Goal: Find specific page/section: Find specific page/section

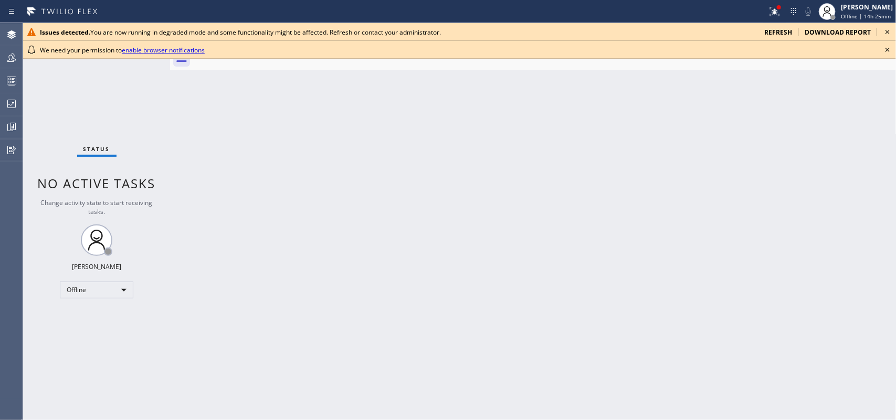
click at [890, 33] on icon at bounding box center [887, 32] width 13 height 13
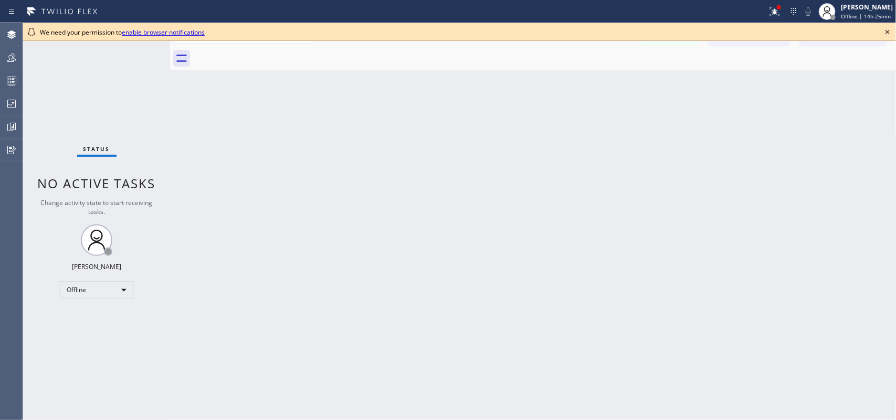
click at [888, 36] on icon at bounding box center [887, 32] width 13 height 13
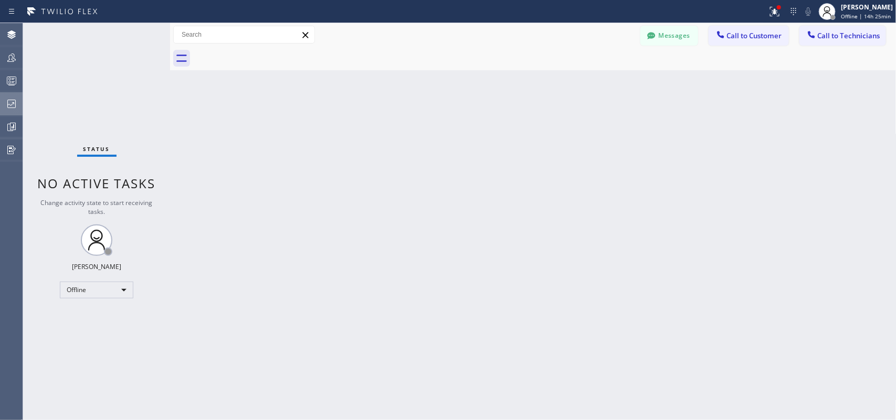
click at [14, 103] on icon at bounding box center [11, 104] width 13 height 13
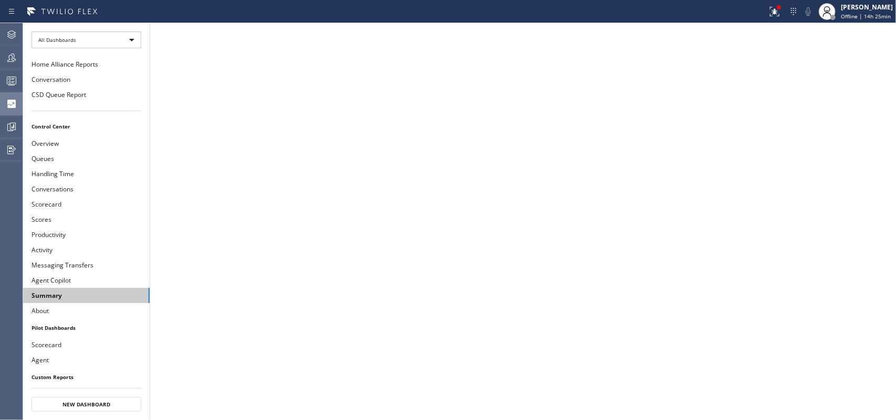
drag, startPoint x: 56, startPoint y: 291, endPoint x: 109, endPoint y: 270, distance: 56.5
click at [57, 290] on button "Summary" at bounding box center [86, 295] width 127 height 15
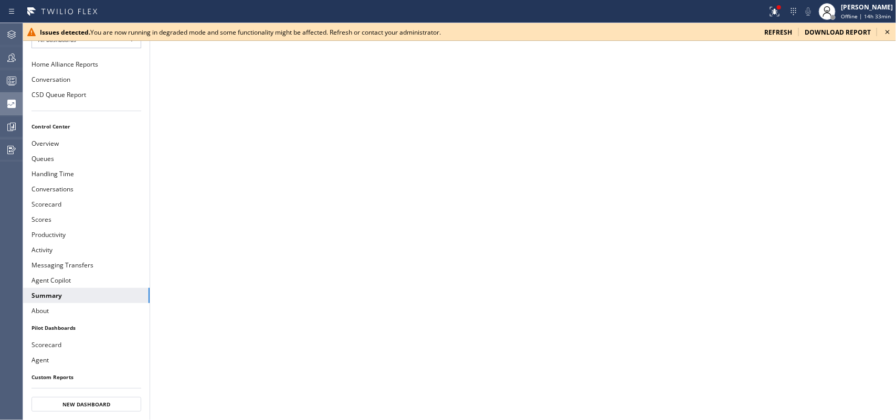
click at [888, 36] on icon at bounding box center [887, 32] width 13 height 13
click at [883, 29] on icon at bounding box center [887, 32] width 13 height 13
